Goal: Information Seeking & Learning: Learn about a topic

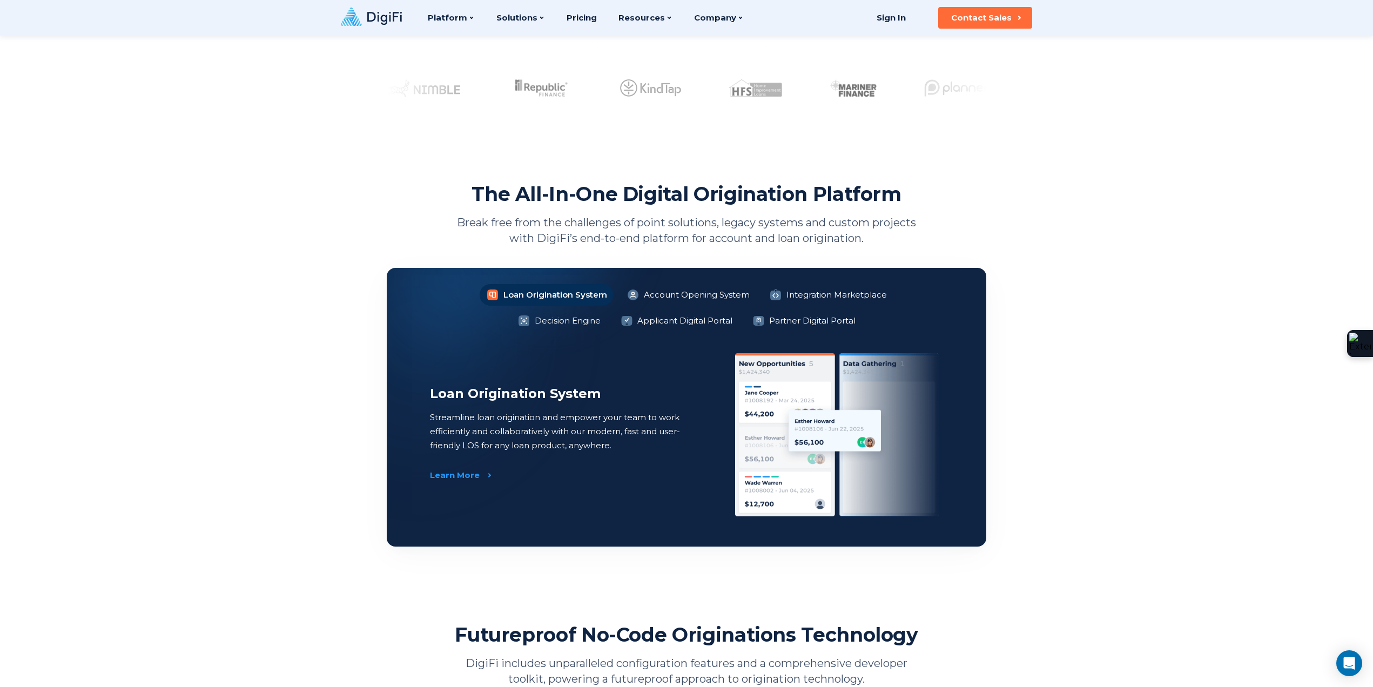
scroll to position [573, 0]
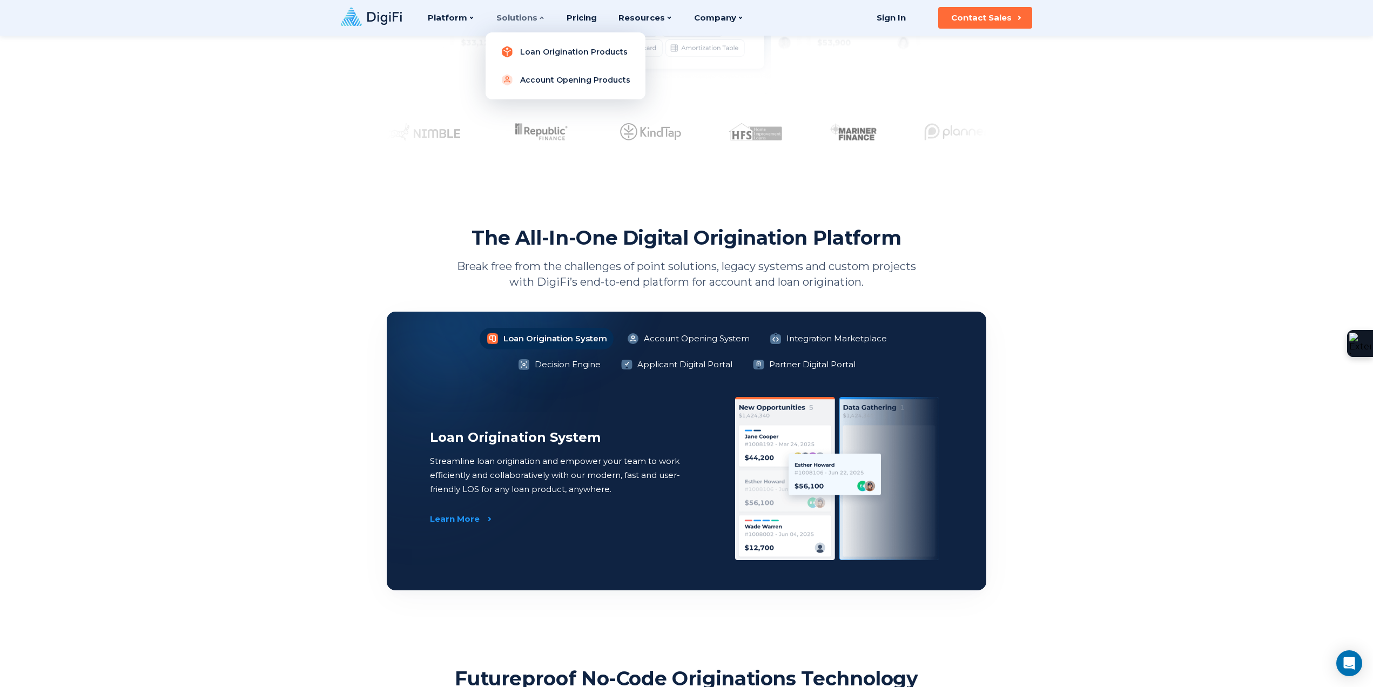
click at [550, 51] on link "Loan Origination Products" at bounding box center [565, 52] width 143 height 22
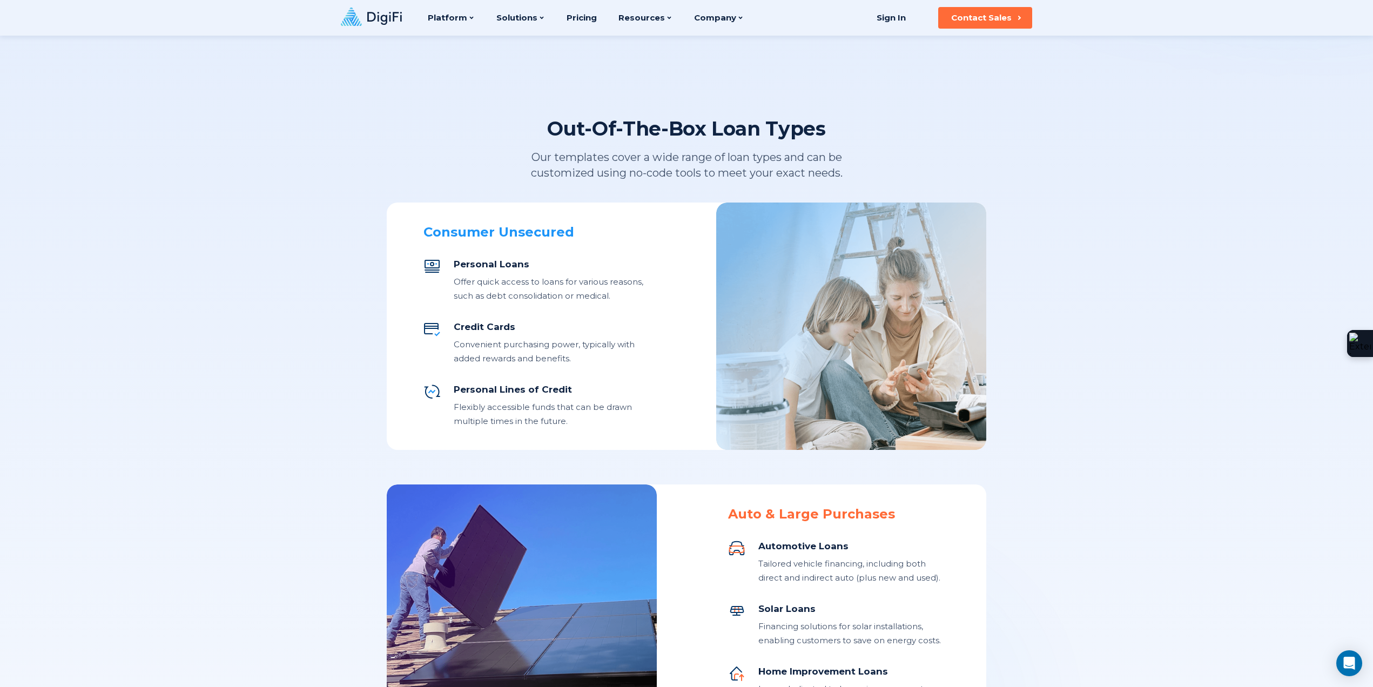
scroll to position [198, 0]
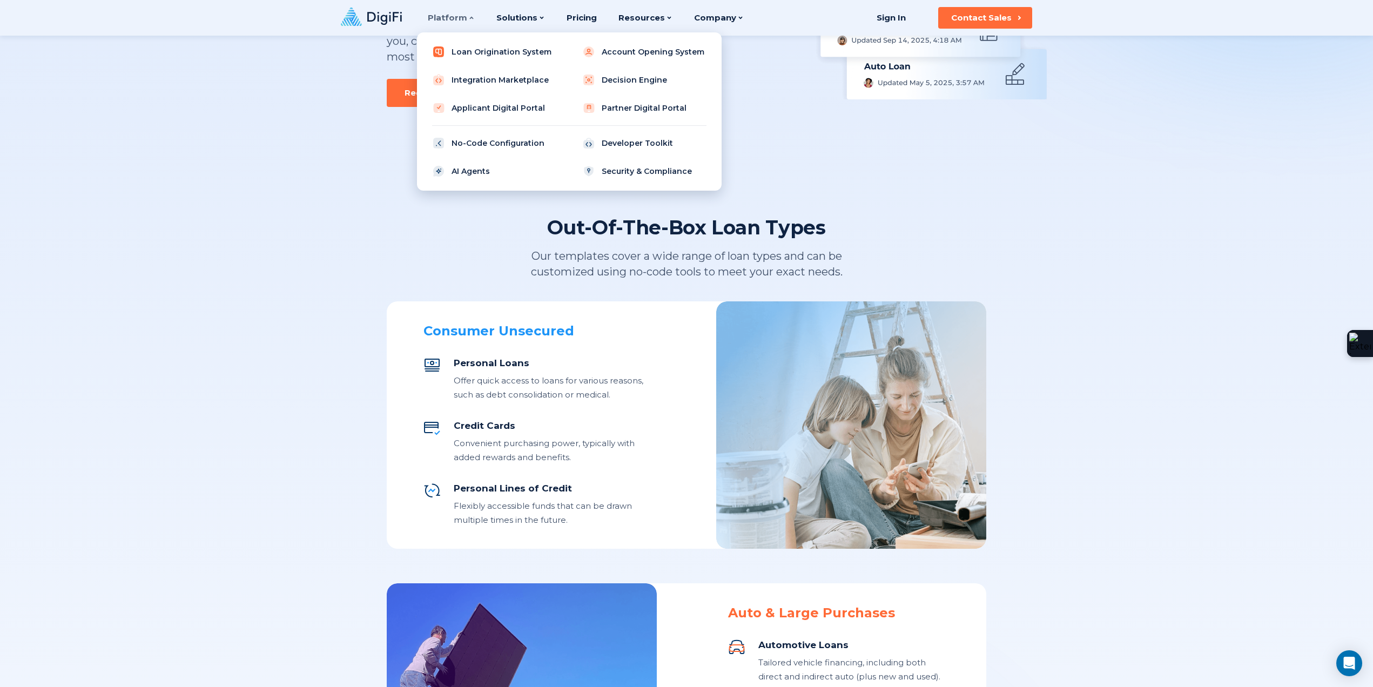
click at [493, 53] on link "Loan Origination System" at bounding box center [494, 52] width 137 height 22
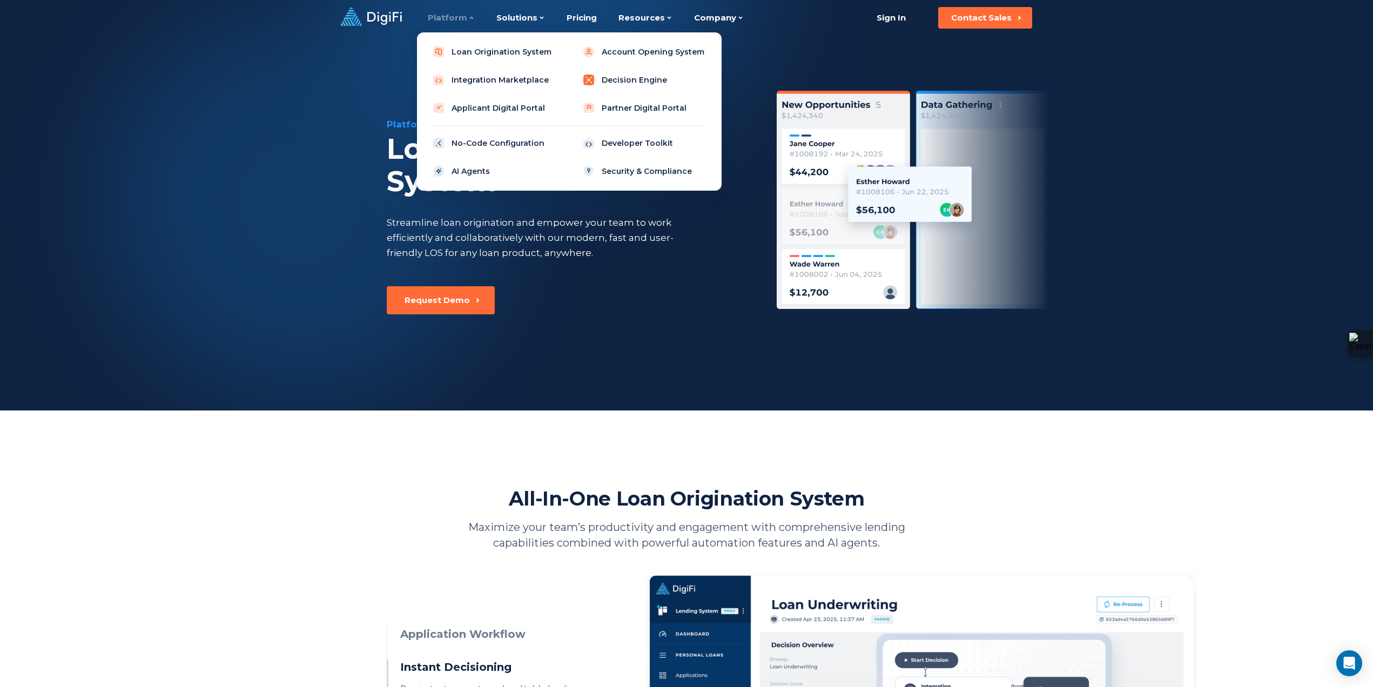
click at [649, 78] on link "Decision Engine" at bounding box center [644, 80] width 137 height 22
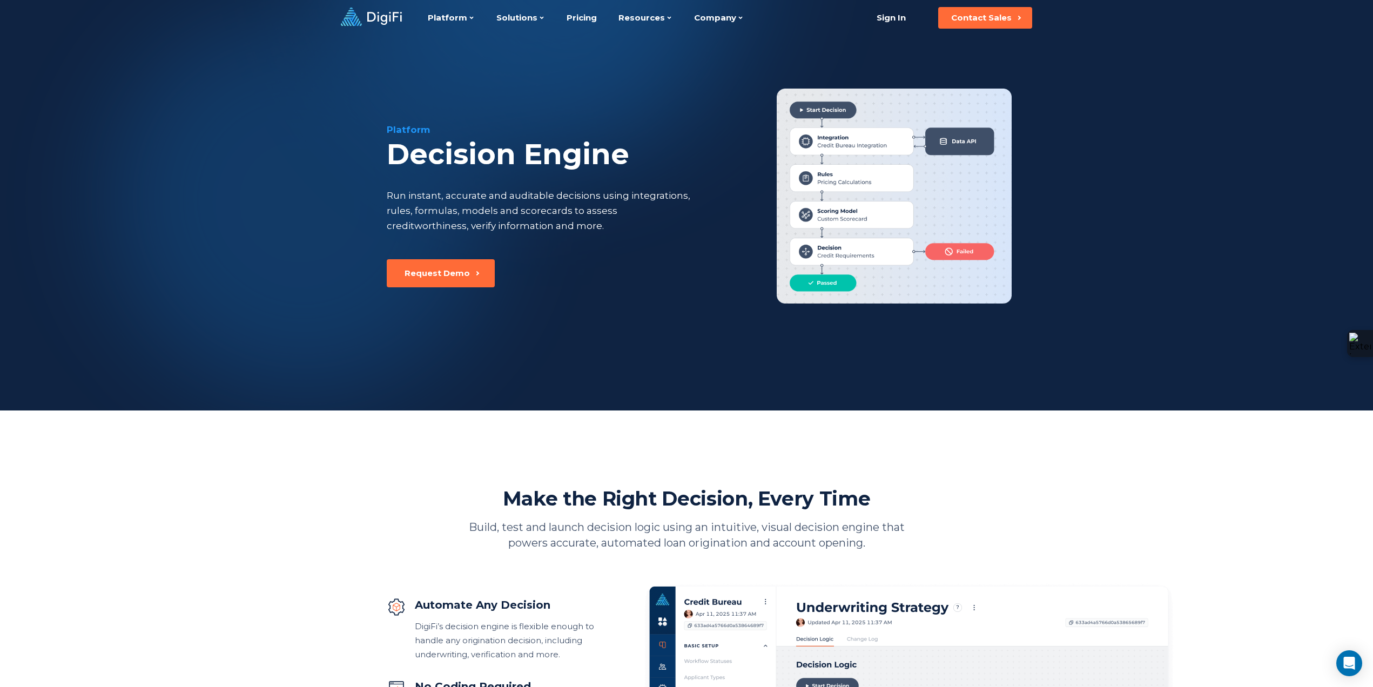
click at [388, 17] on icon at bounding box center [371, 17] width 61 height 18
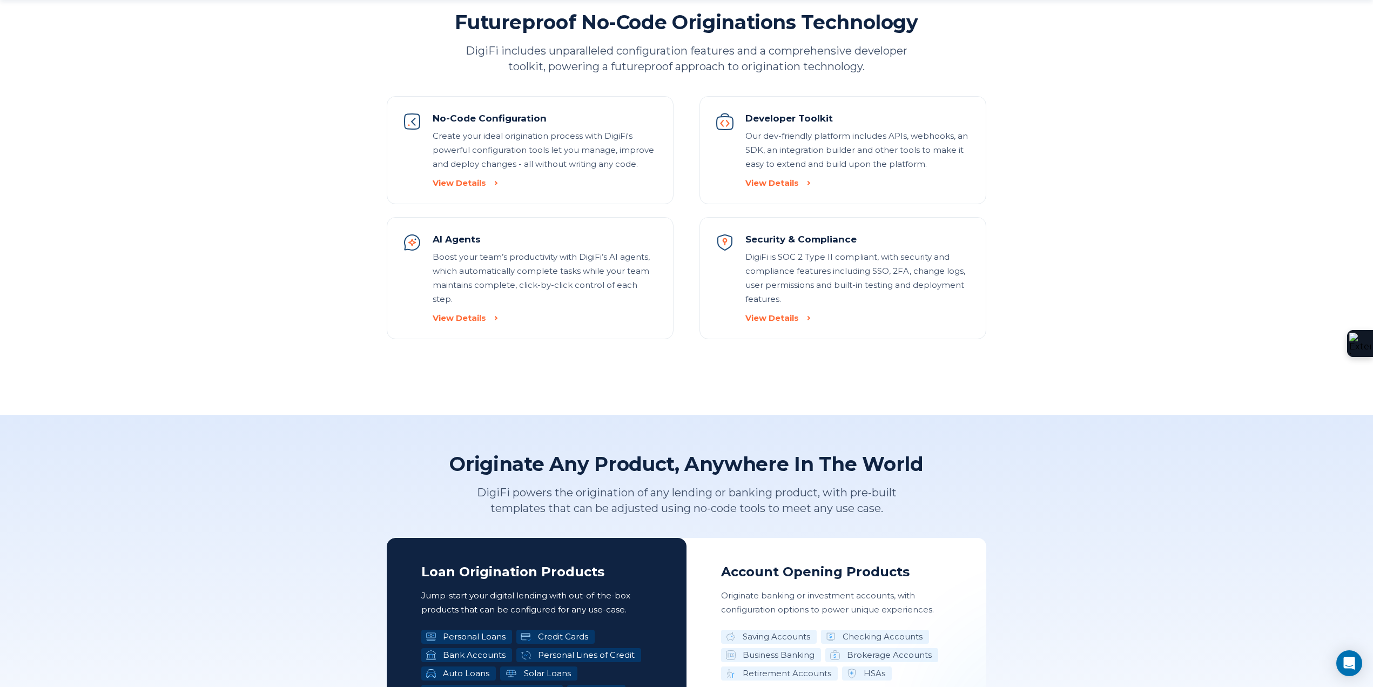
scroll to position [1313, 0]
